Goal: Information Seeking & Learning: Understand process/instructions

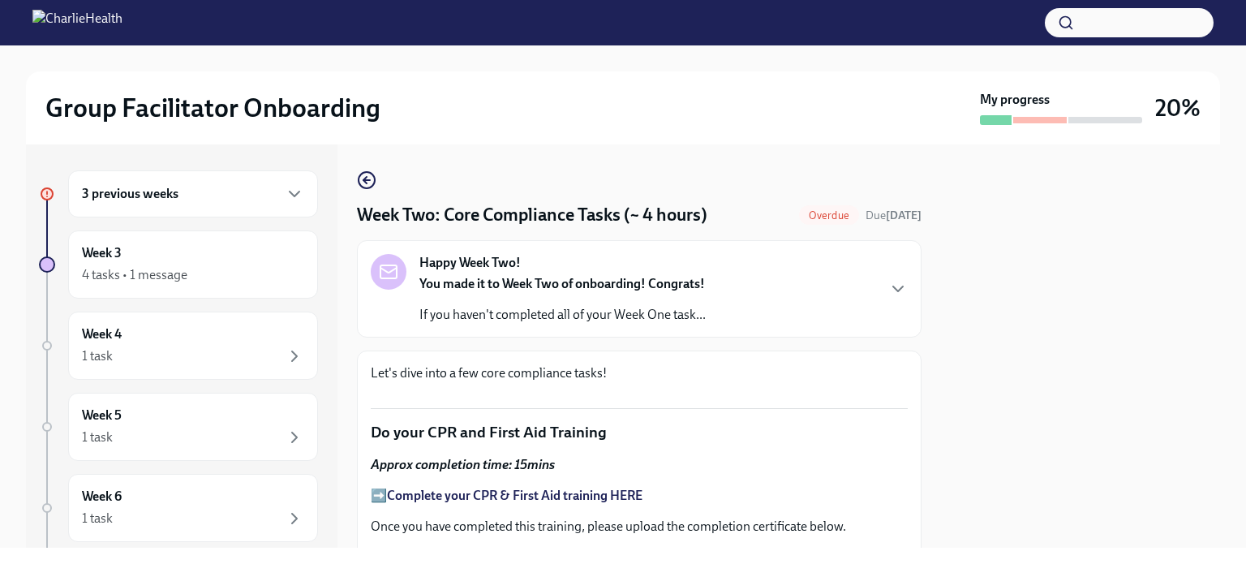
scroll to position [1010, 0]
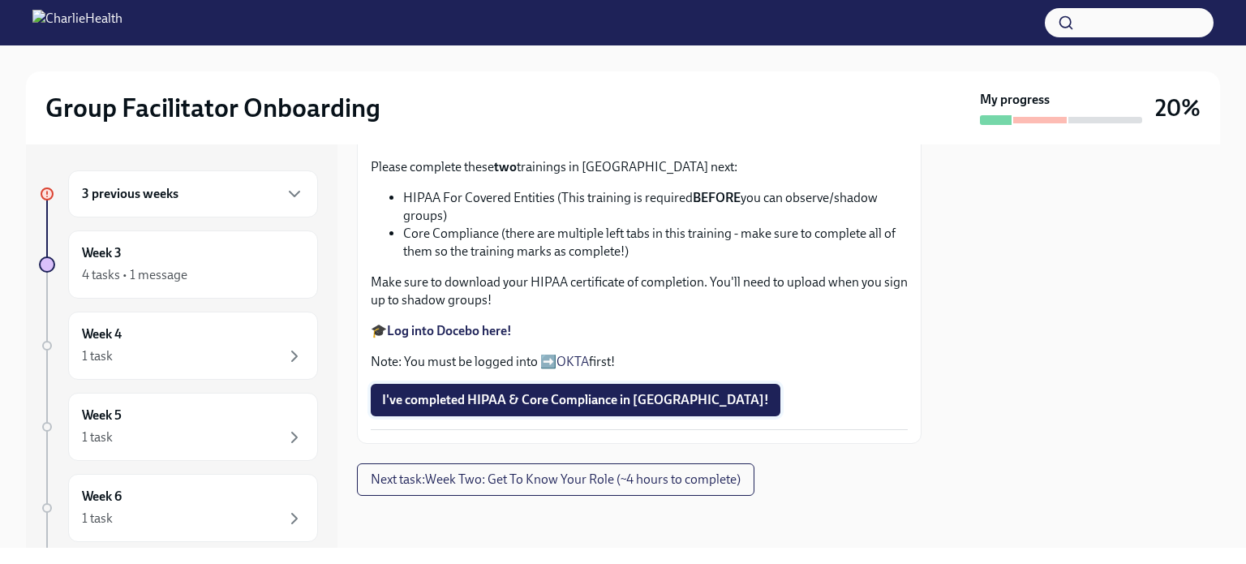
click at [639, 408] on span "I've completed HIPAA & Core Compliance in [GEOGRAPHIC_DATA]!" at bounding box center [575, 400] width 387 height 16
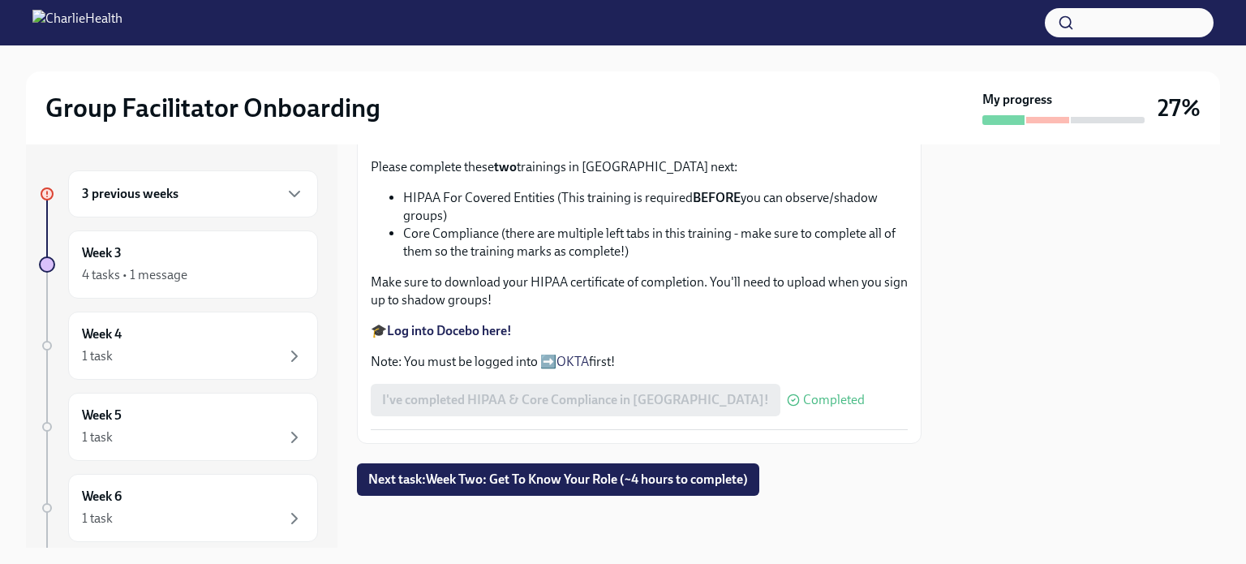
scroll to position [1037, 0]
click at [703, 470] on button "Next task : Week Two: Get To Know Your Role (~4 hours to complete)" at bounding box center [558, 479] width 402 height 32
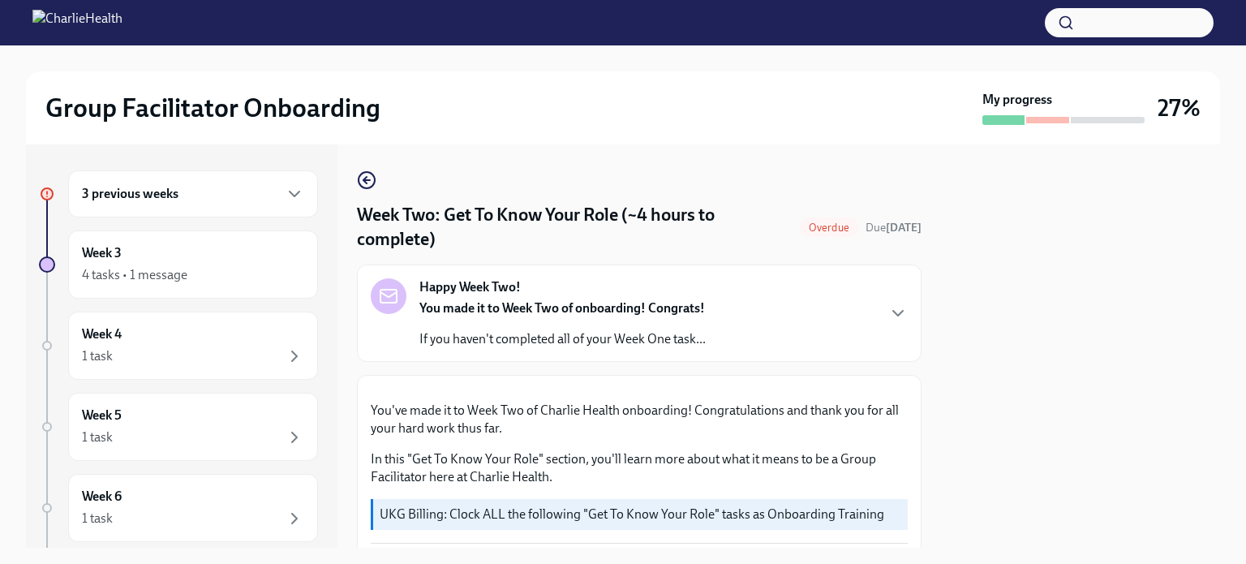
click at [205, 195] on div "3 previous weeks" at bounding box center [193, 193] width 222 height 19
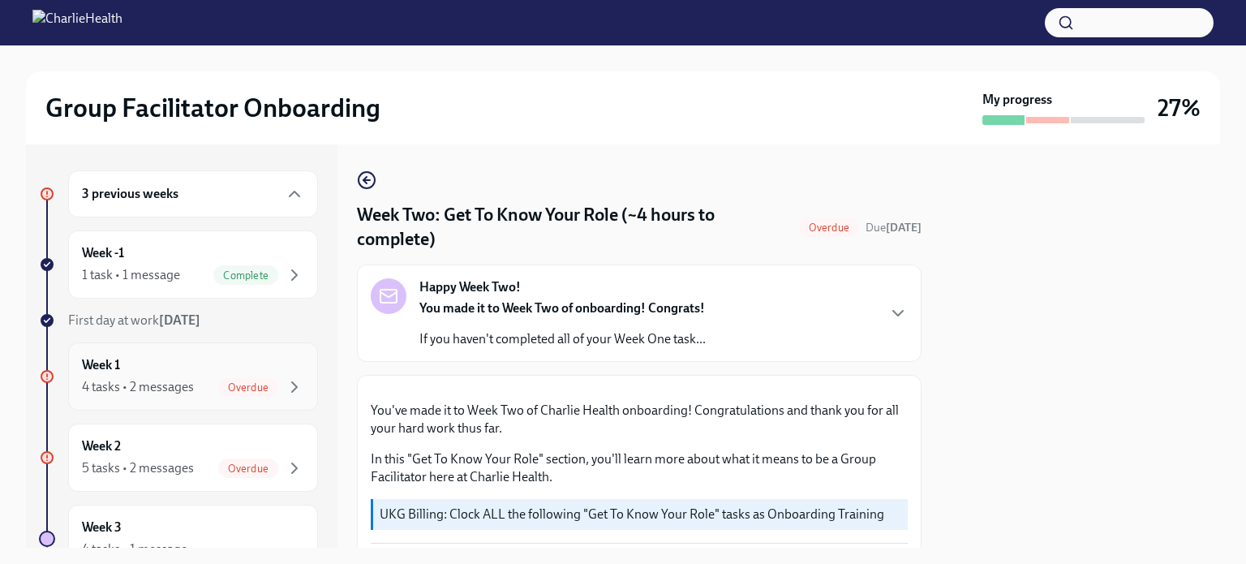
click at [215, 366] on div "Week 1 4 tasks • 2 messages Overdue" at bounding box center [193, 376] width 222 height 41
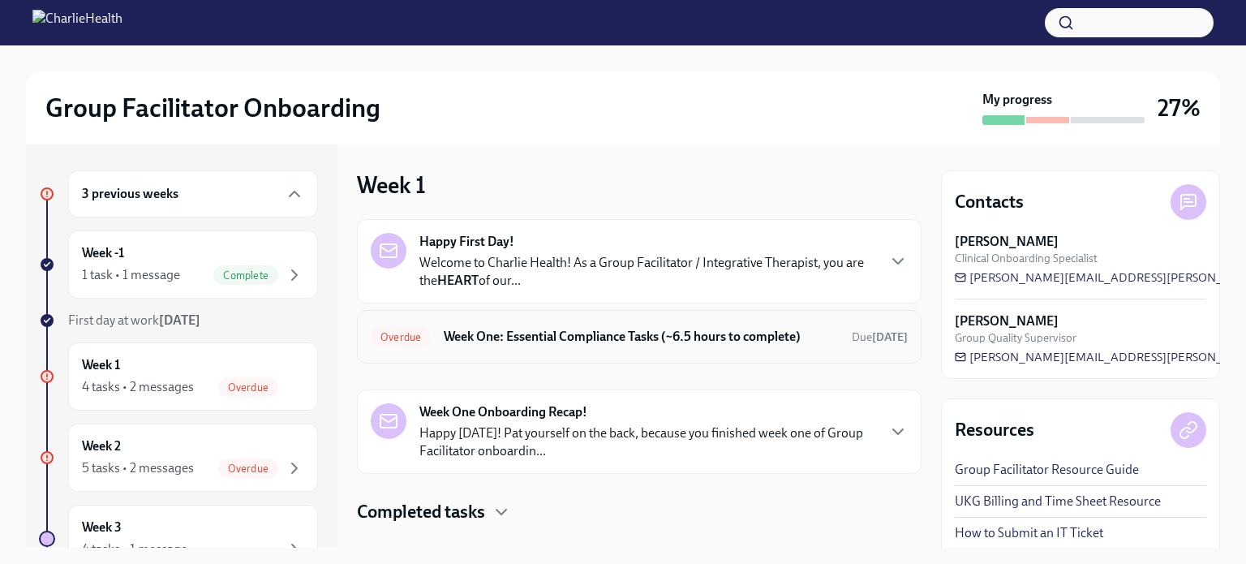
click at [714, 345] on h6 "Week One: Essential Compliance Tasks (~6.5 hours to complete)" at bounding box center [641, 337] width 395 height 18
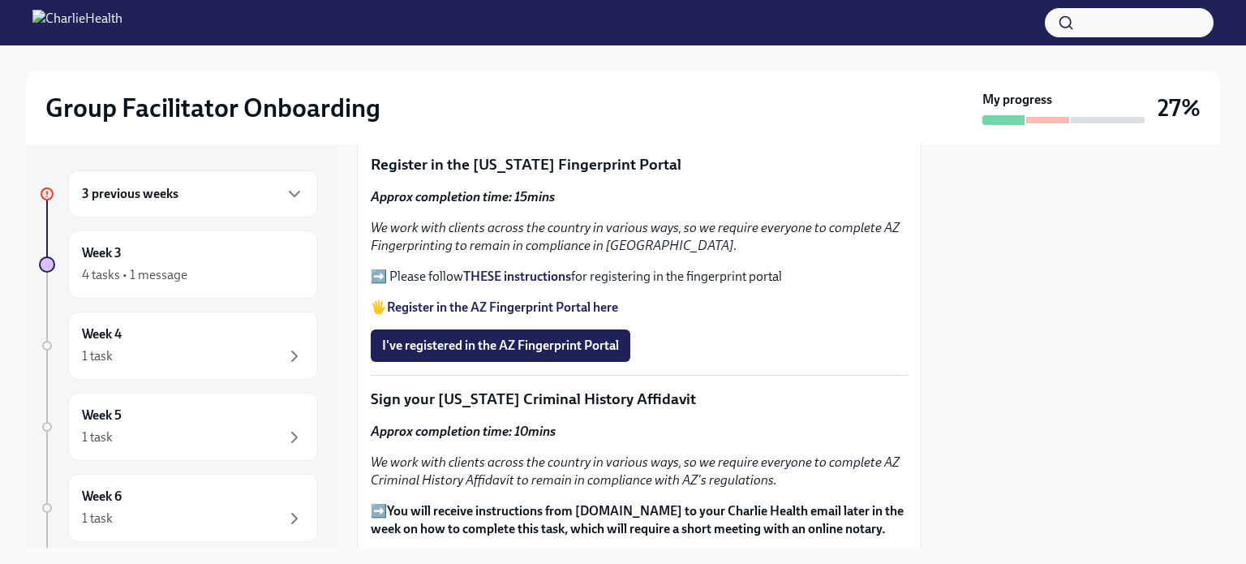
scroll to position [1868, 0]
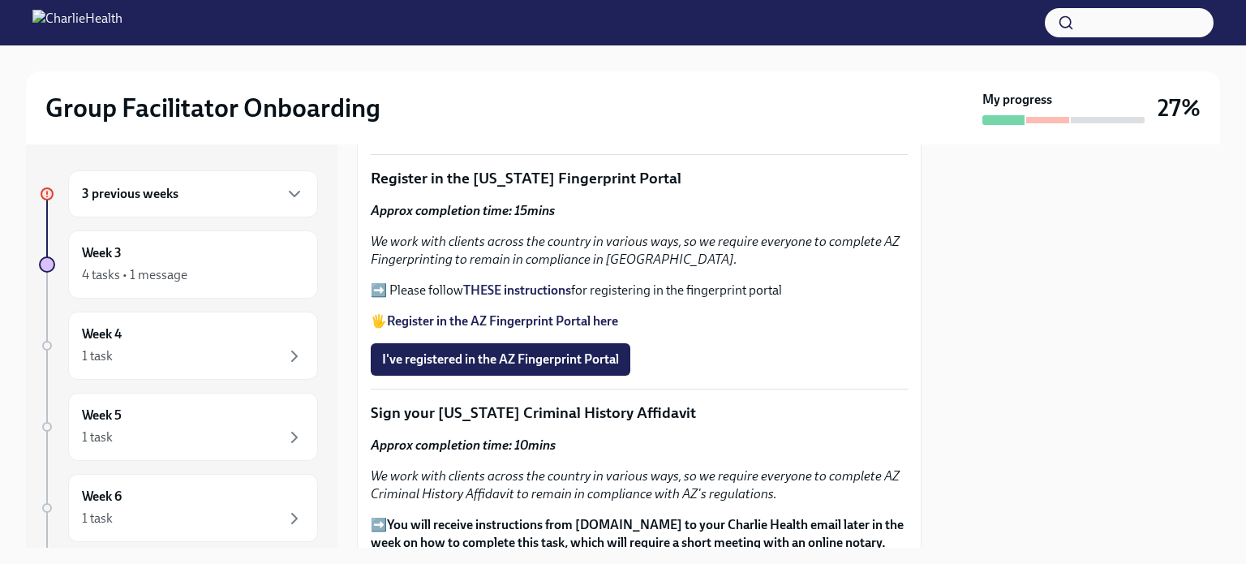
click at [516, 313] on strong "Register in the AZ Fingerprint Portal here" at bounding box center [502, 320] width 231 height 15
click at [505, 351] on span "I've registered in the AZ Fingerprint Portal" at bounding box center [500, 359] width 237 height 16
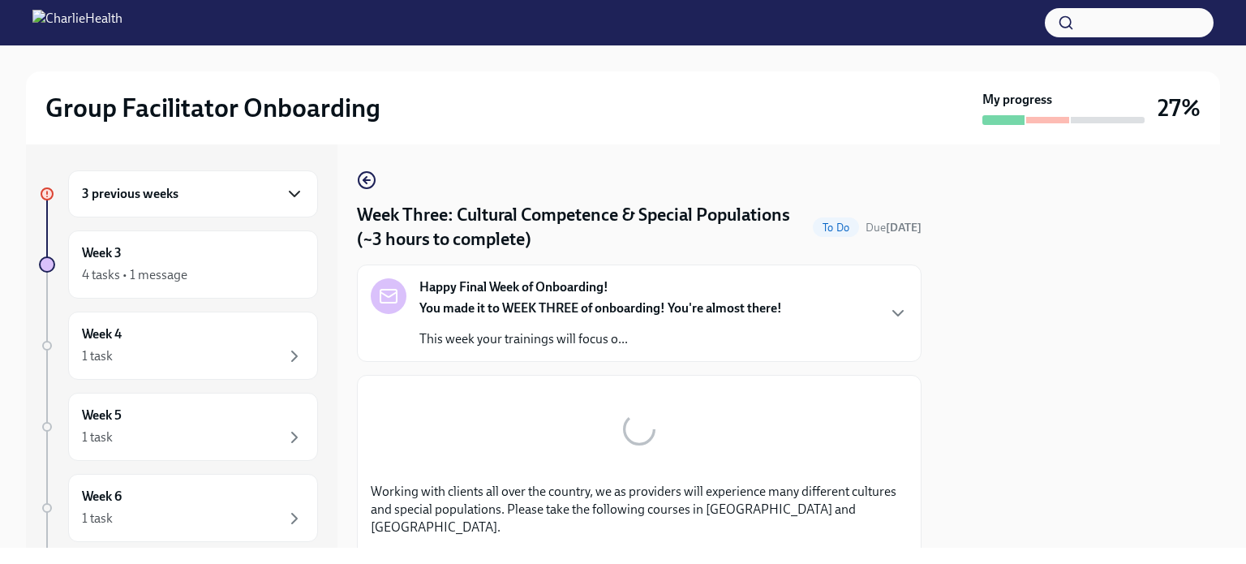
click at [289, 194] on icon "button" at bounding box center [294, 193] width 19 height 19
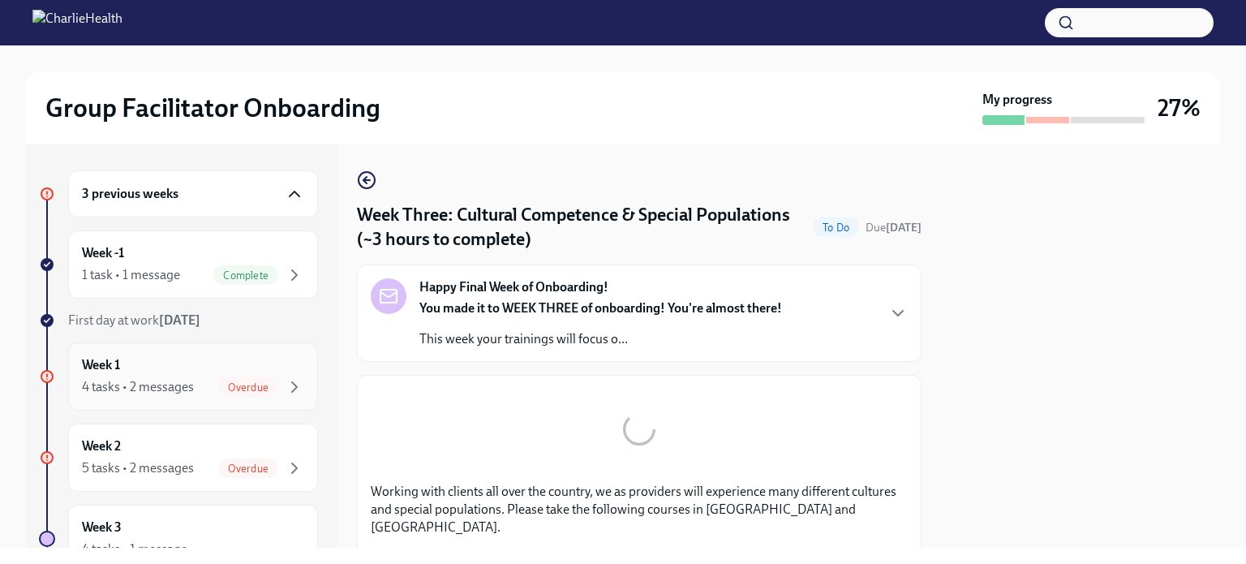
click at [268, 379] on div "Overdue" at bounding box center [261, 386] width 86 height 19
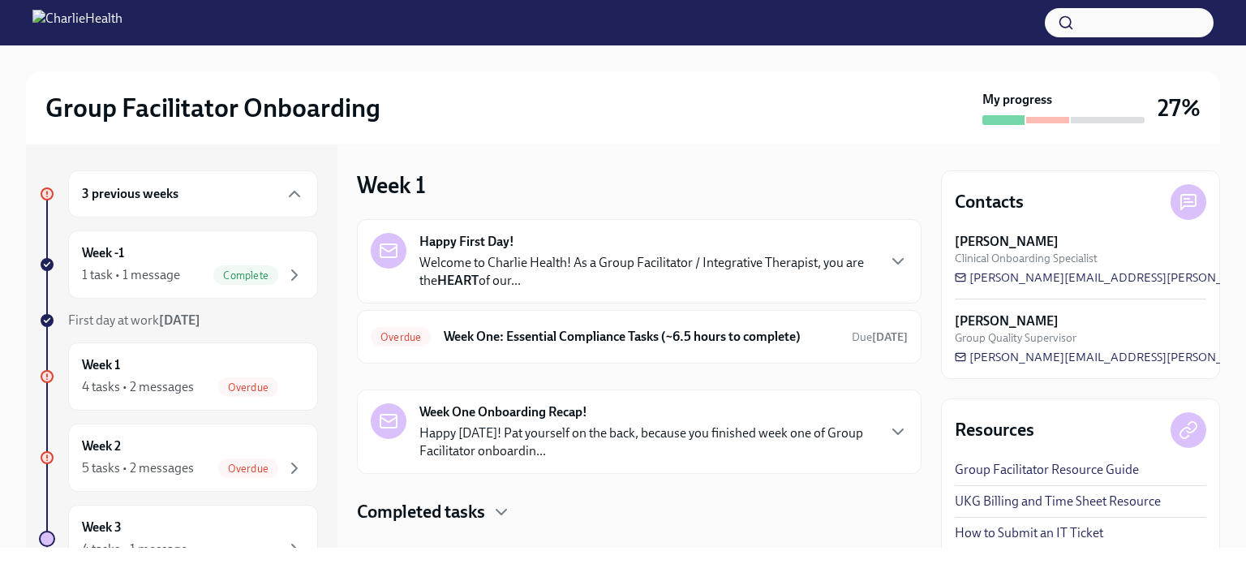
scroll to position [43, 0]
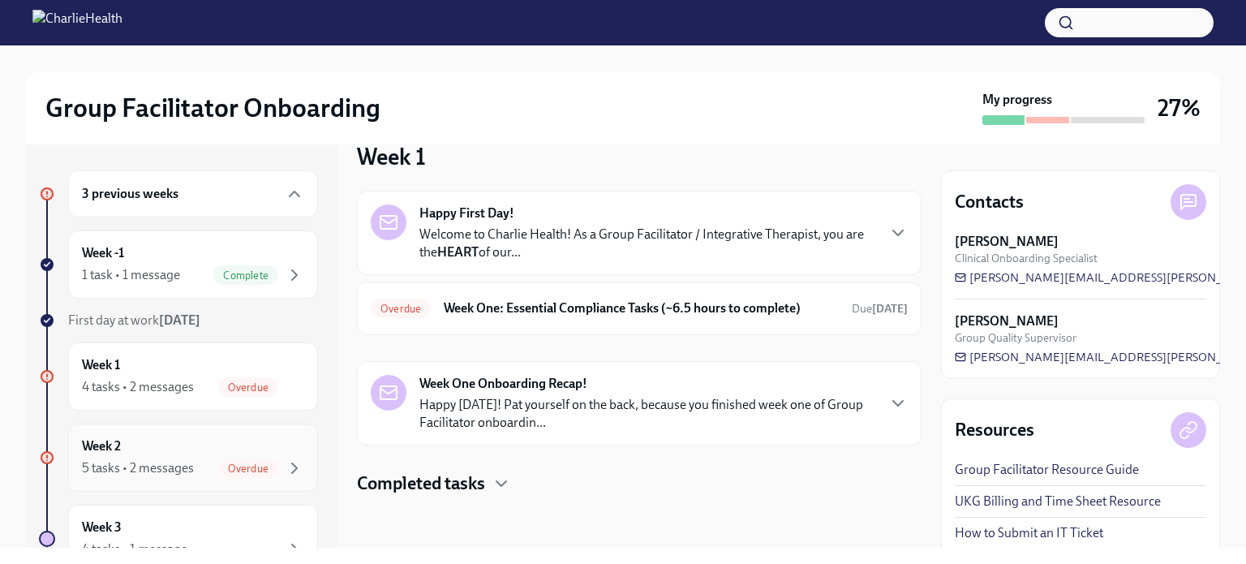
click at [250, 451] on div "Week 2 5 tasks • 2 messages Overdue" at bounding box center [193, 457] width 222 height 41
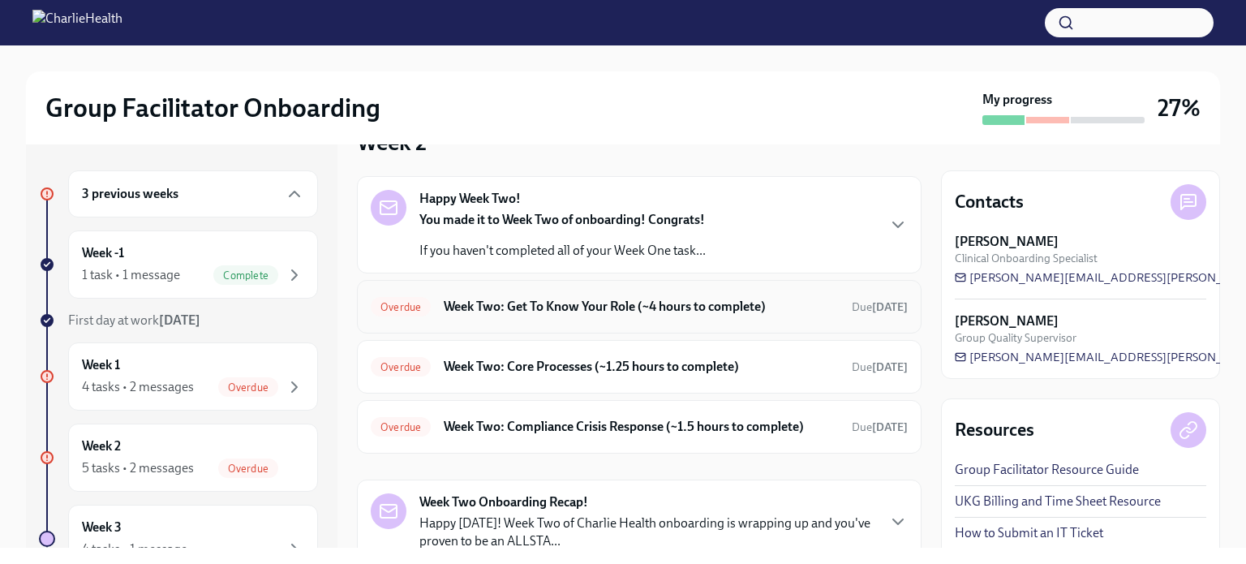
click at [691, 307] on h6 "Week Two: Get To Know Your Role (~4 hours to complete)" at bounding box center [641, 307] width 395 height 18
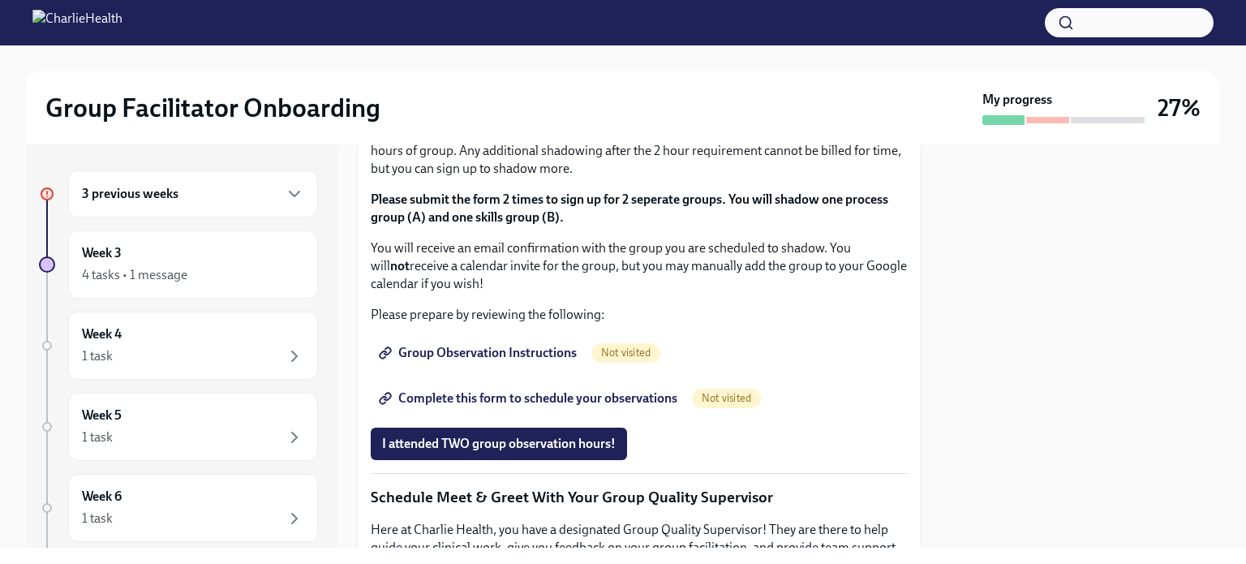
scroll to position [937, 0]
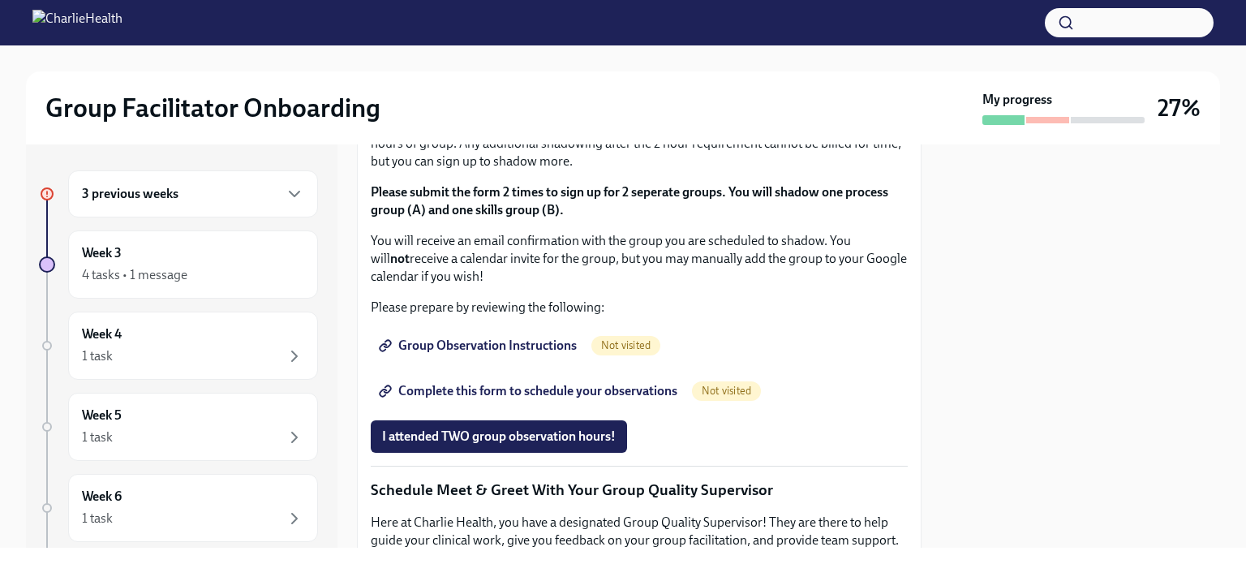
drag, startPoint x: 637, startPoint y: 230, endPoint x: 405, endPoint y: 233, distance: 232.0
copy li "How To Be A Successful Group Facilitator"
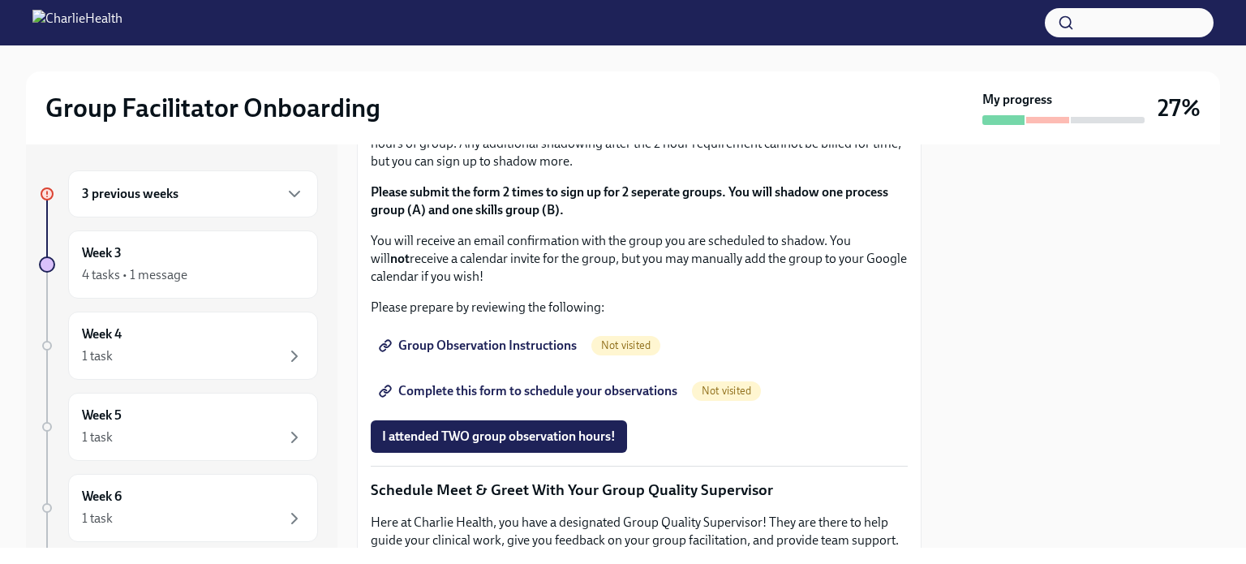
copy ul "IOP Overview, Curriculum & Roles"
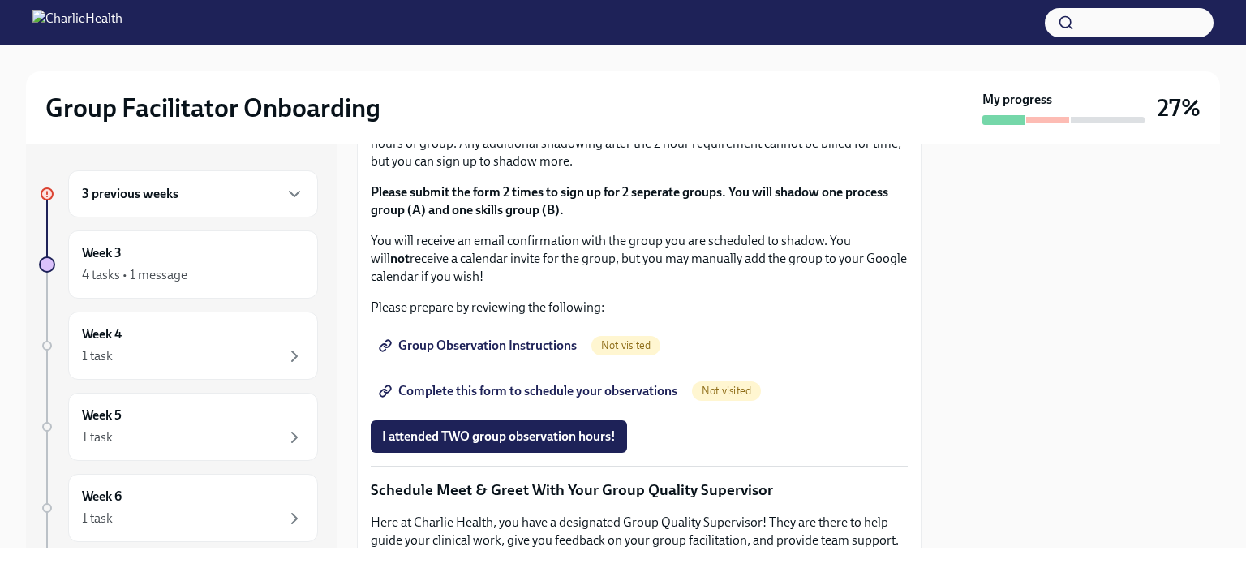
copy div "Skills For Facilitators"
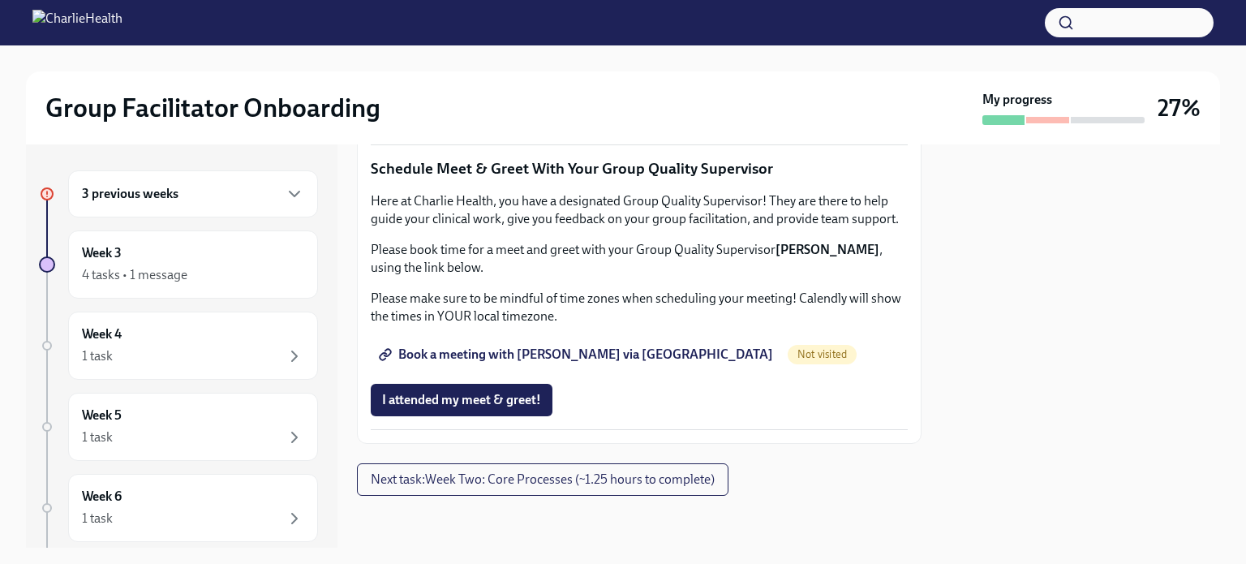
scroll to position [1350, 0]
click at [503, 32] on span "Group Observation Instructions" at bounding box center [479, 24] width 195 height 16
click at [528, 78] on span "Complete this form to schedule your observations" at bounding box center [529, 70] width 295 height 16
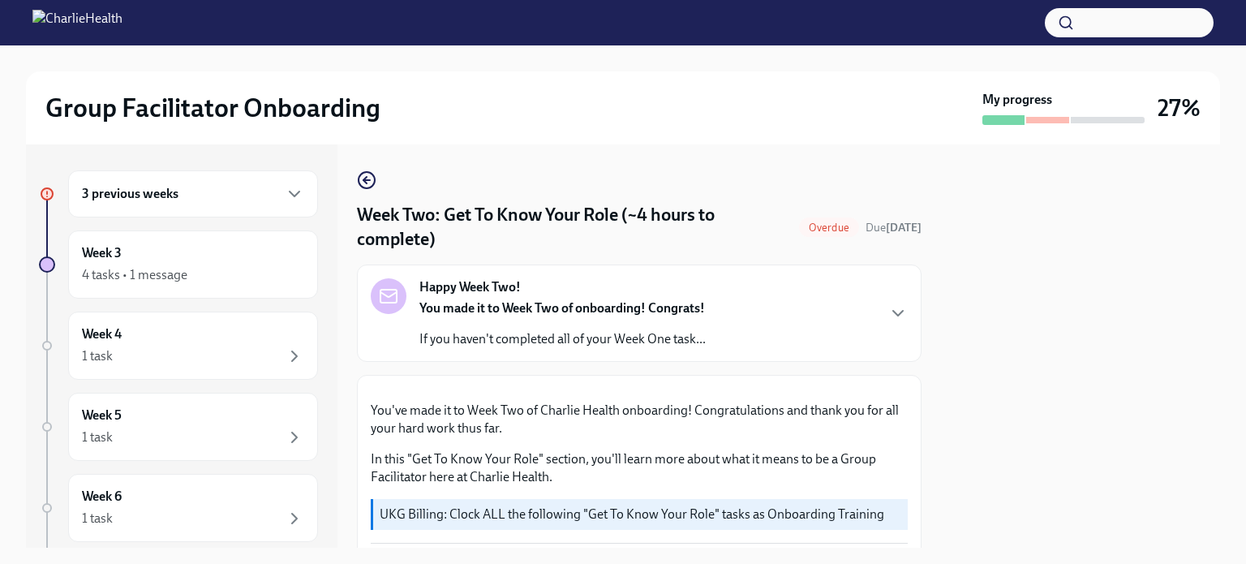
click at [266, 198] on div "3 previous weeks" at bounding box center [193, 193] width 222 height 19
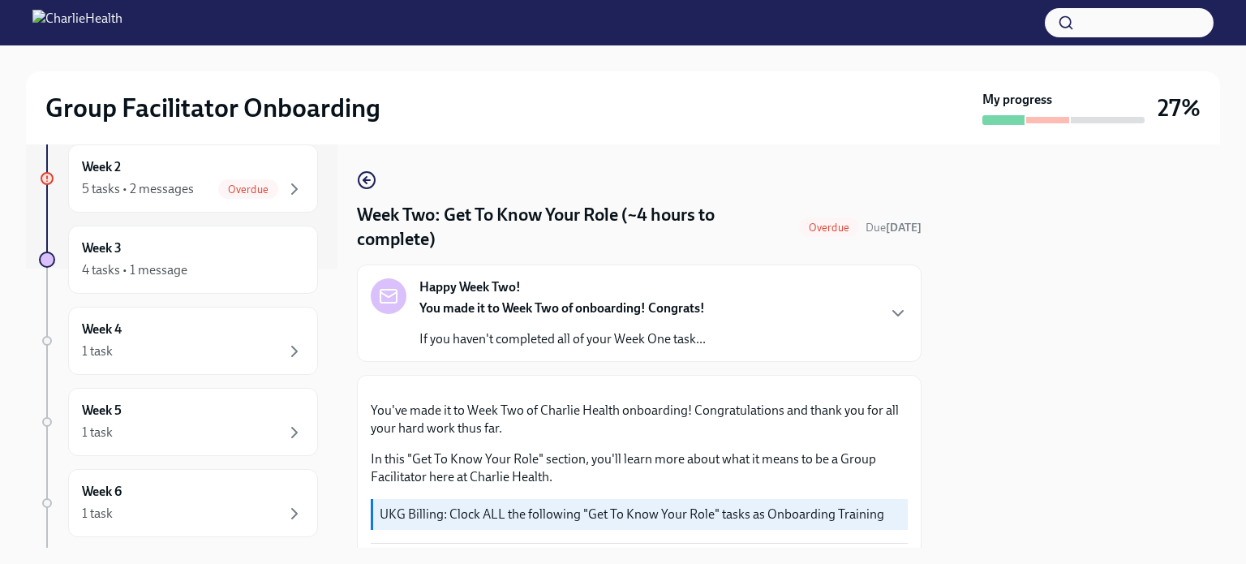
scroll to position [289, 0]
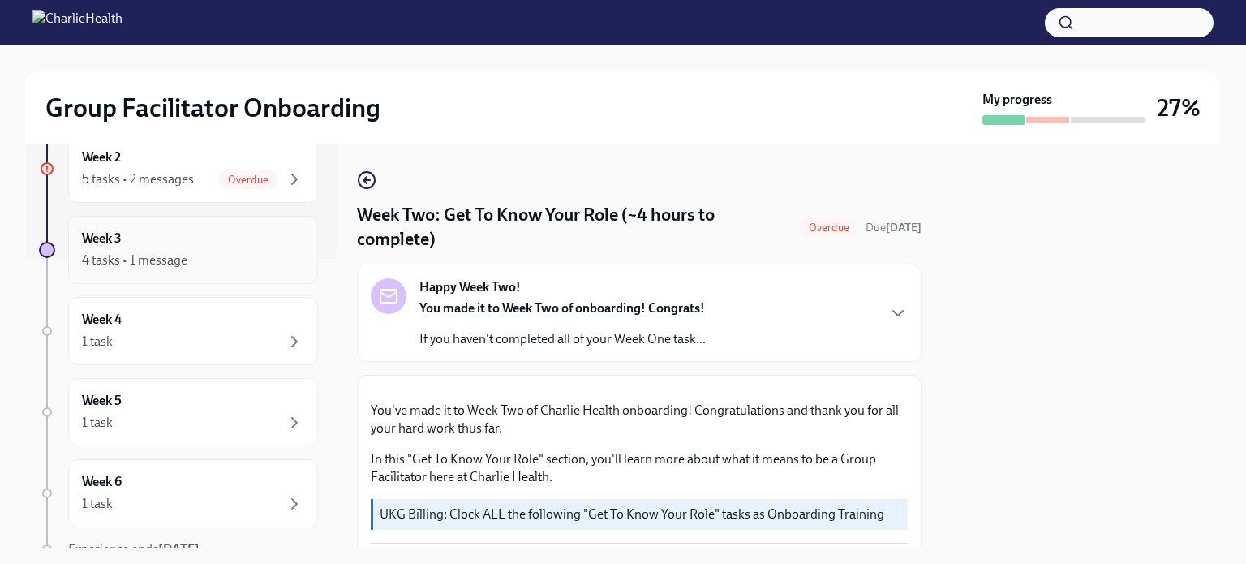
click at [149, 262] on div "4 tasks • 1 message" at bounding box center [134, 260] width 105 height 18
